Goal: Find specific page/section: Find specific page/section

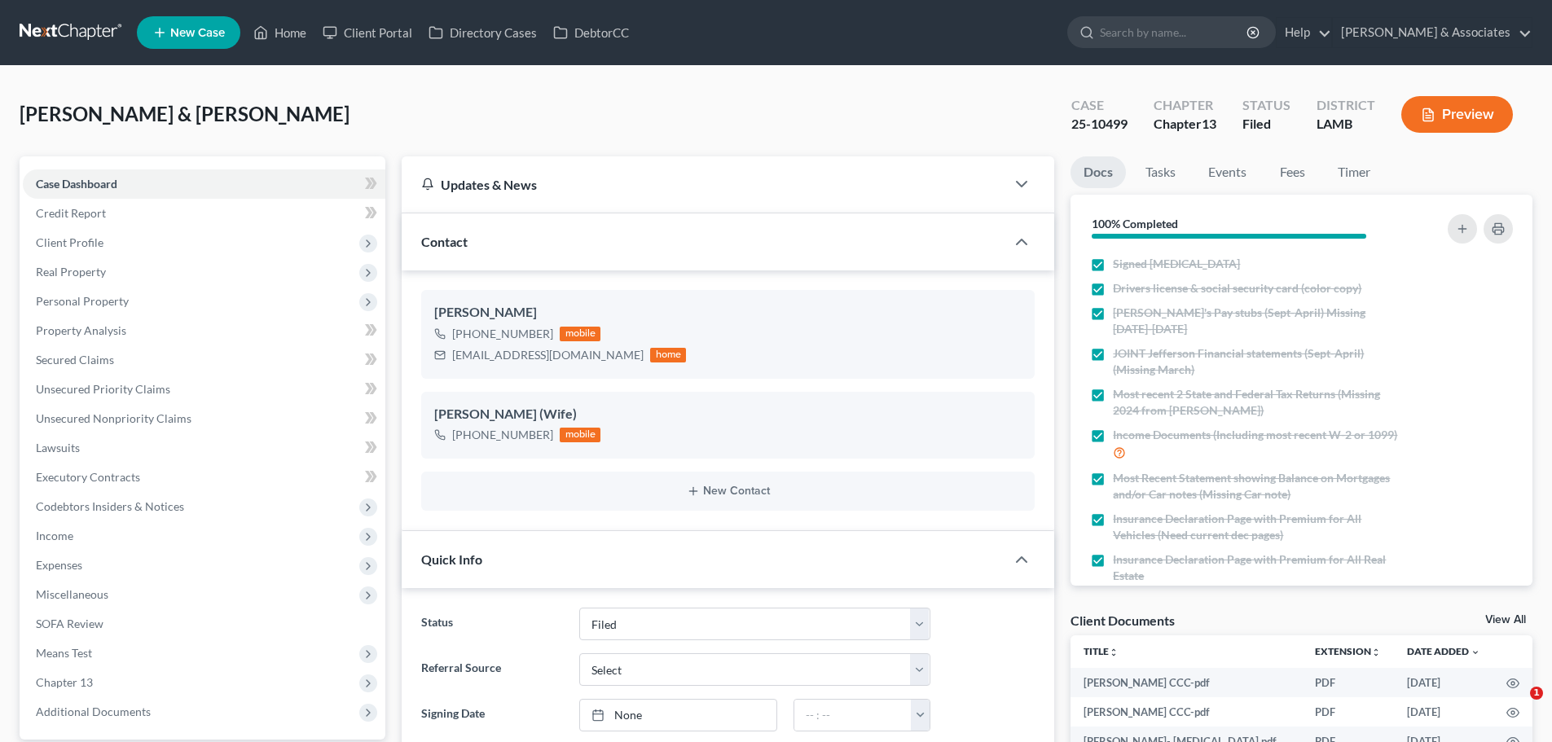
select select "8"
click at [56, 31] on link at bounding box center [72, 32] width 104 height 29
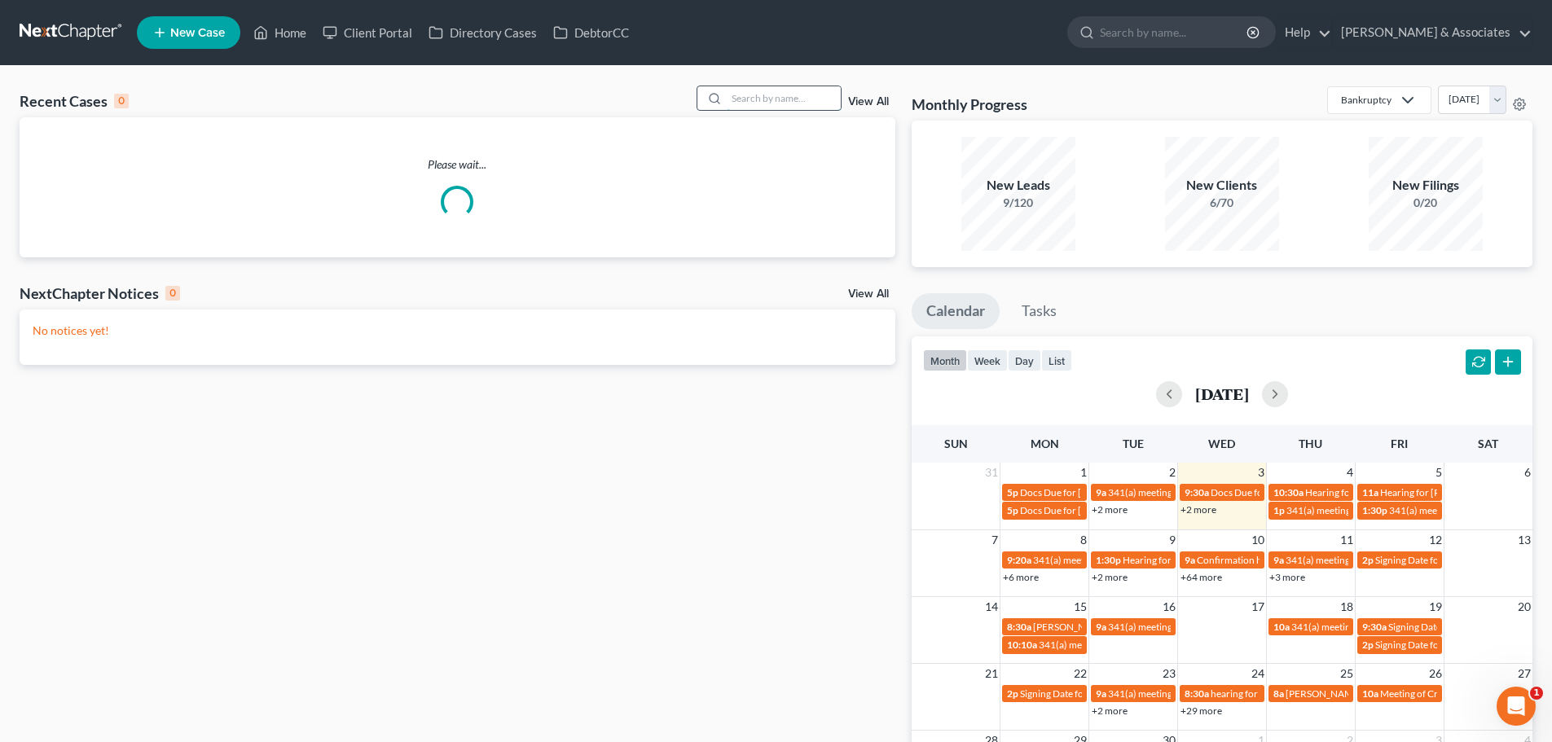
click at [771, 99] on input "search" at bounding box center [784, 98] width 114 height 24
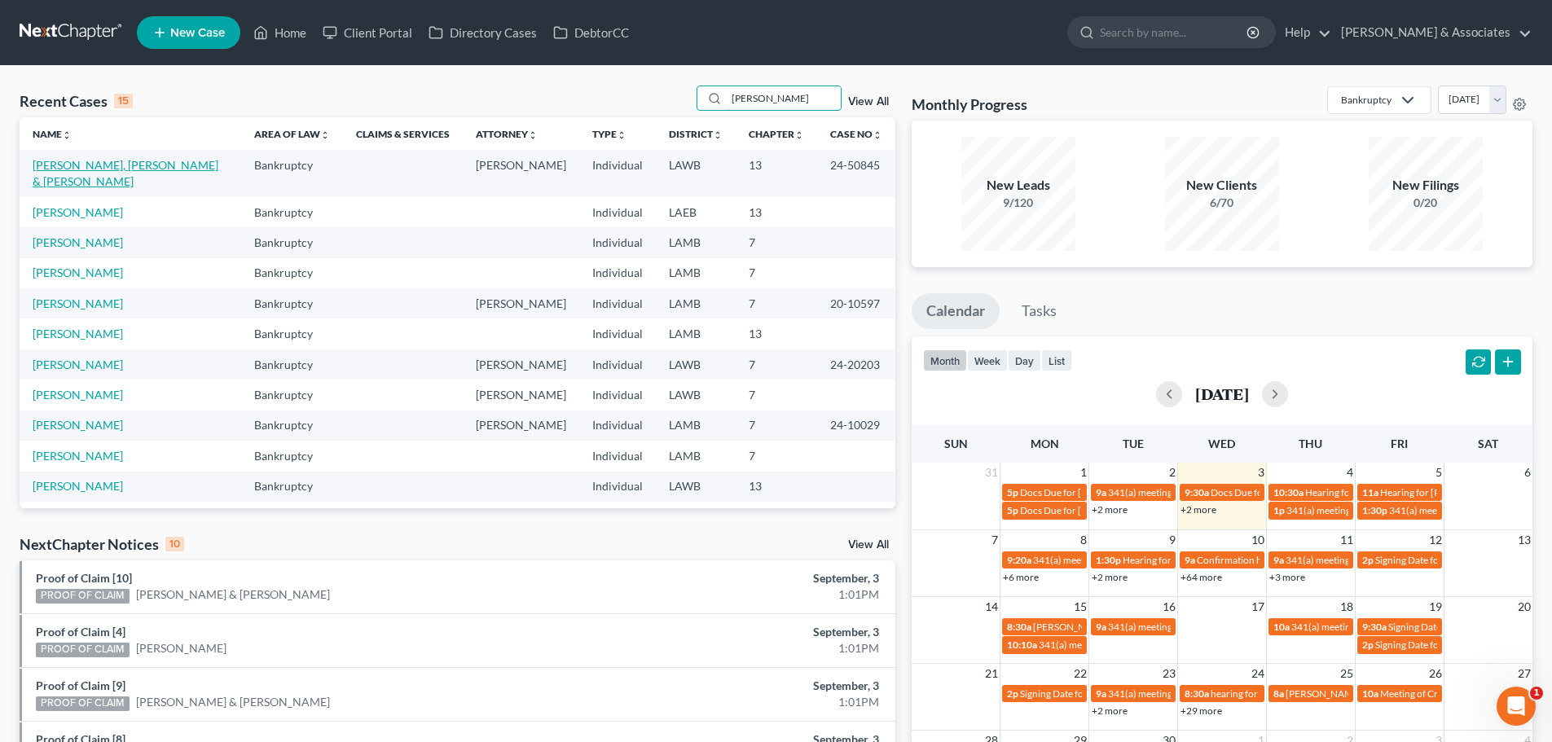
type input "phillips"
click at [149, 165] on link "Phillips, Connor & Samantha" at bounding box center [126, 173] width 186 height 30
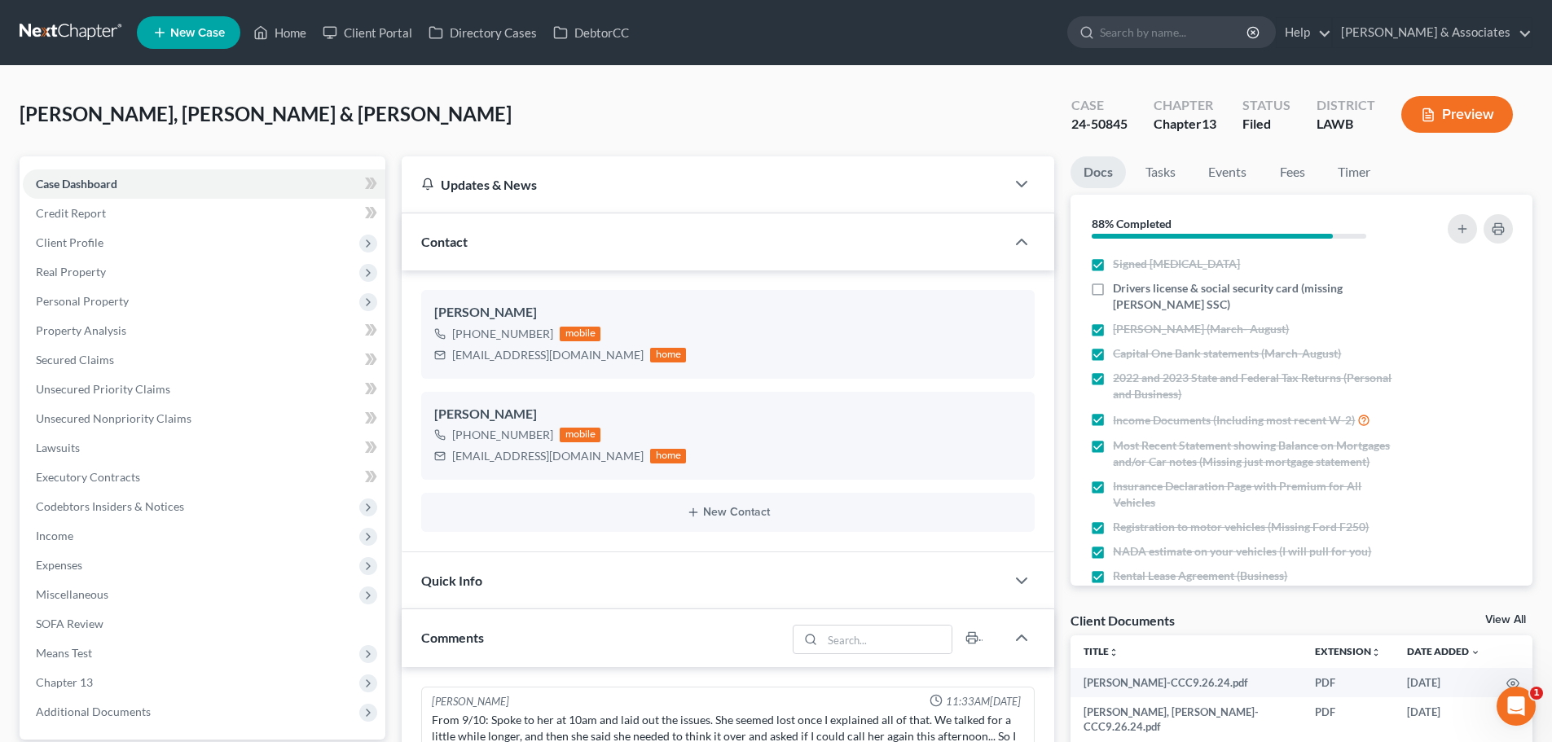
scroll to position [5866, 0]
